Goal: Transaction & Acquisition: Purchase product/service

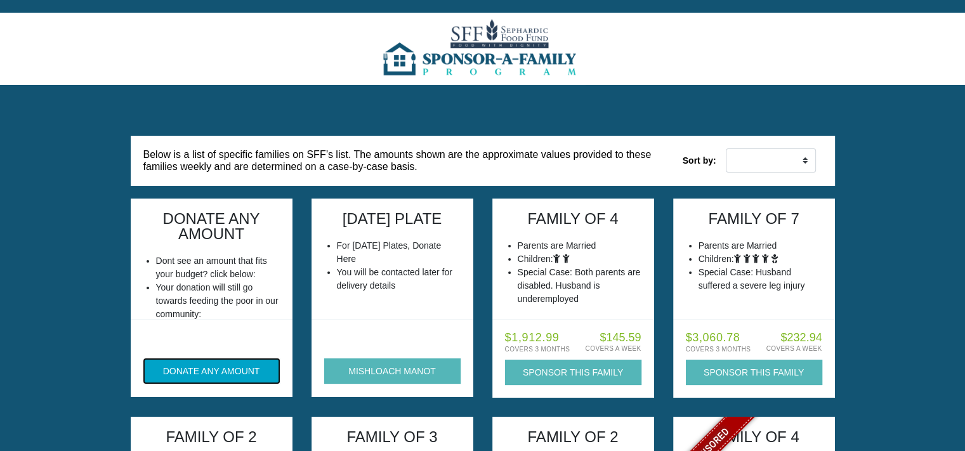
click at [205, 369] on button "DONATE ANY AMOUNT" at bounding box center [211, 370] width 136 height 25
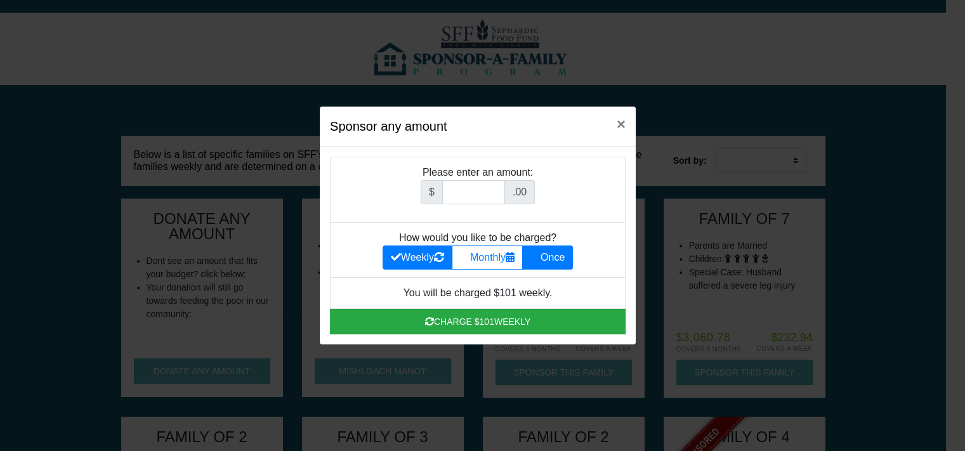
click at [568, 259] on label "Once" at bounding box center [547, 257] width 51 height 24
click at [538, 258] on input "Once" at bounding box center [534, 254] width 8 height 8
radio input "true"
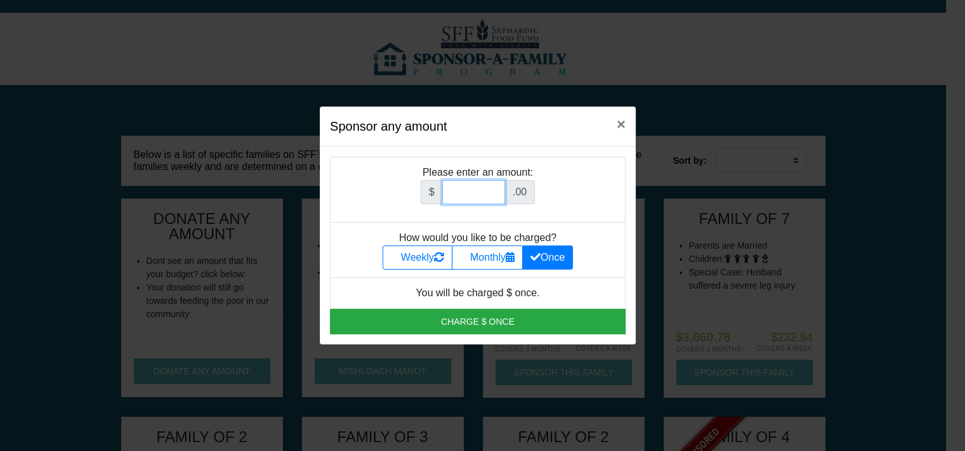
click at [472, 185] on input "Amount (to the nearest dollar)" at bounding box center [473, 192] width 63 height 24
click at [497, 190] on input "1" at bounding box center [473, 192] width 63 height 24
click at [497, 190] on input "2" at bounding box center [473, 192] width 63 height 24
click at [497, 190] on input "3" at bounding box center [473, 192] width 63 height 24
type input "4"
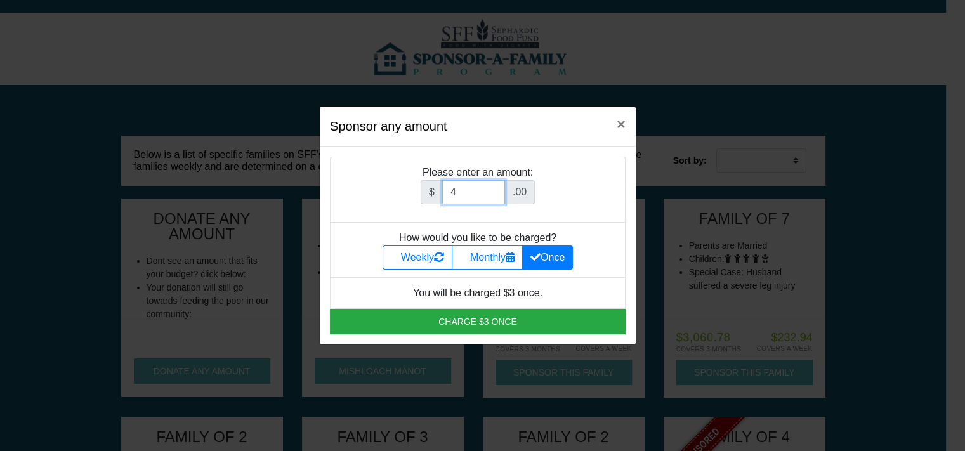
click at [497, 190] on input "4" at bounding box center [473, 192] width 63 height 24
click at [618, 124] on span "×" at bounding box center [620, 123] width 9 height 17
